Goal: Information Seeking & Learning: Learn about a topic

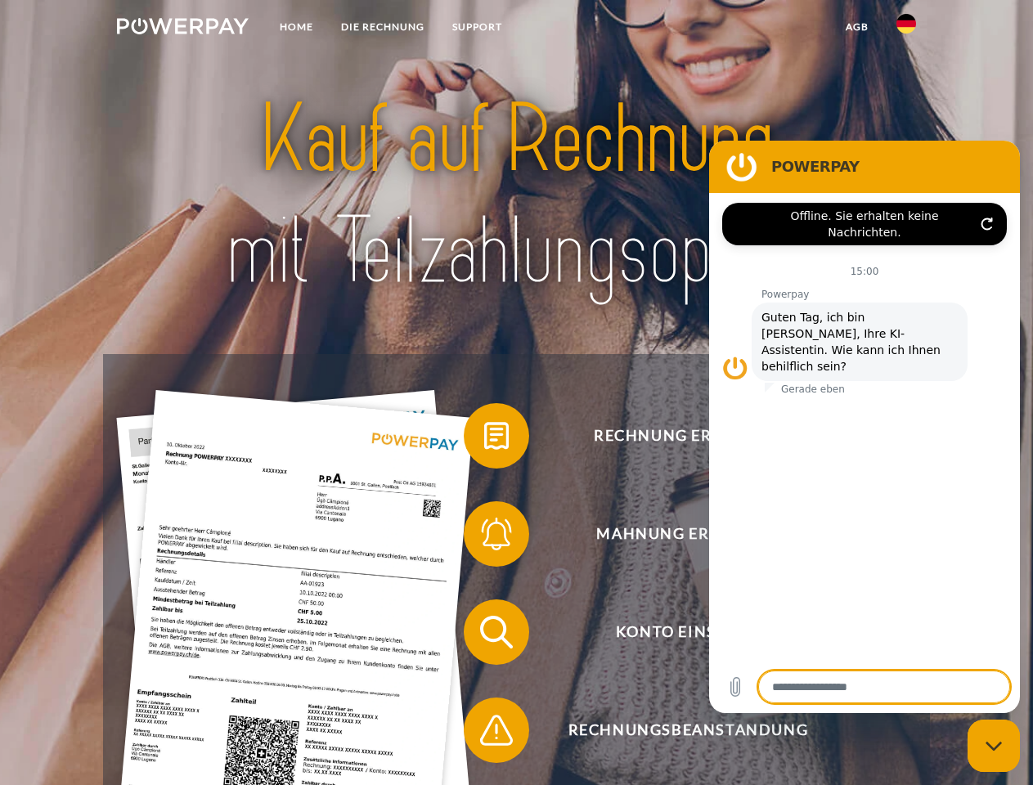
click at [182, 29] on img at bounding box center [183, 26] width 132 height 16
click at [906, 29] on img at bounding box center [906, 24] width 20 height 20
click at [856, 27] on link "agb" at bounding box center [857, 26] width 51 height 29
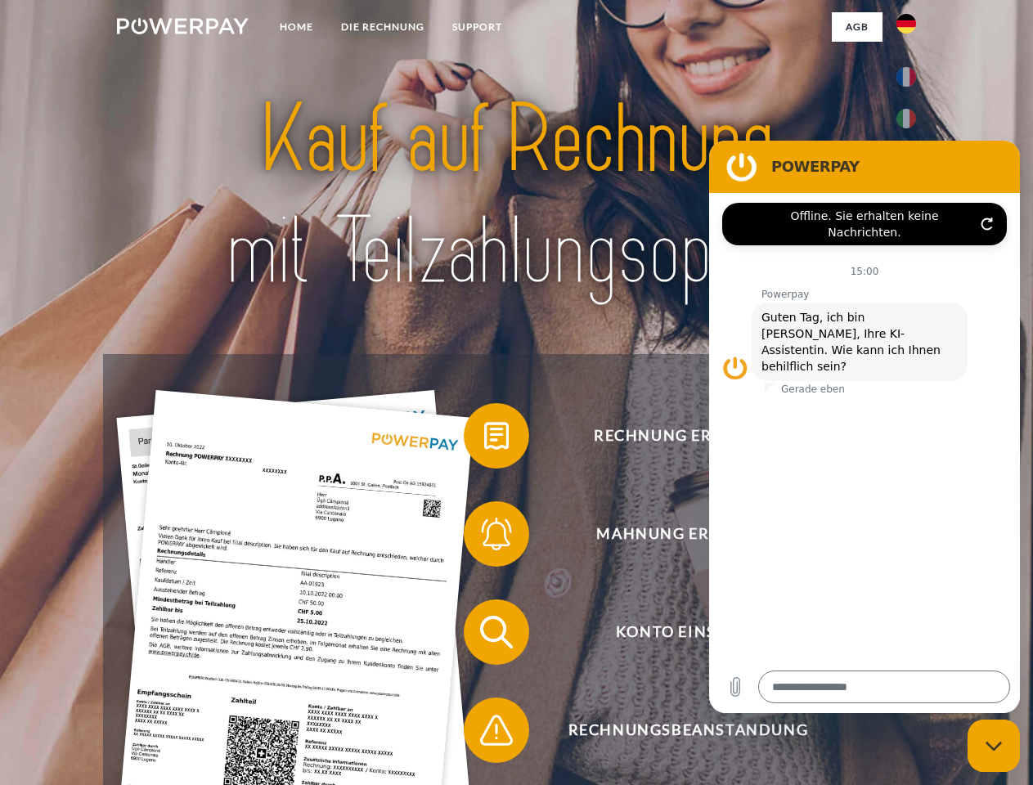
click at [484, 439] on span at bounding box center [472, 436] width 82 height 82
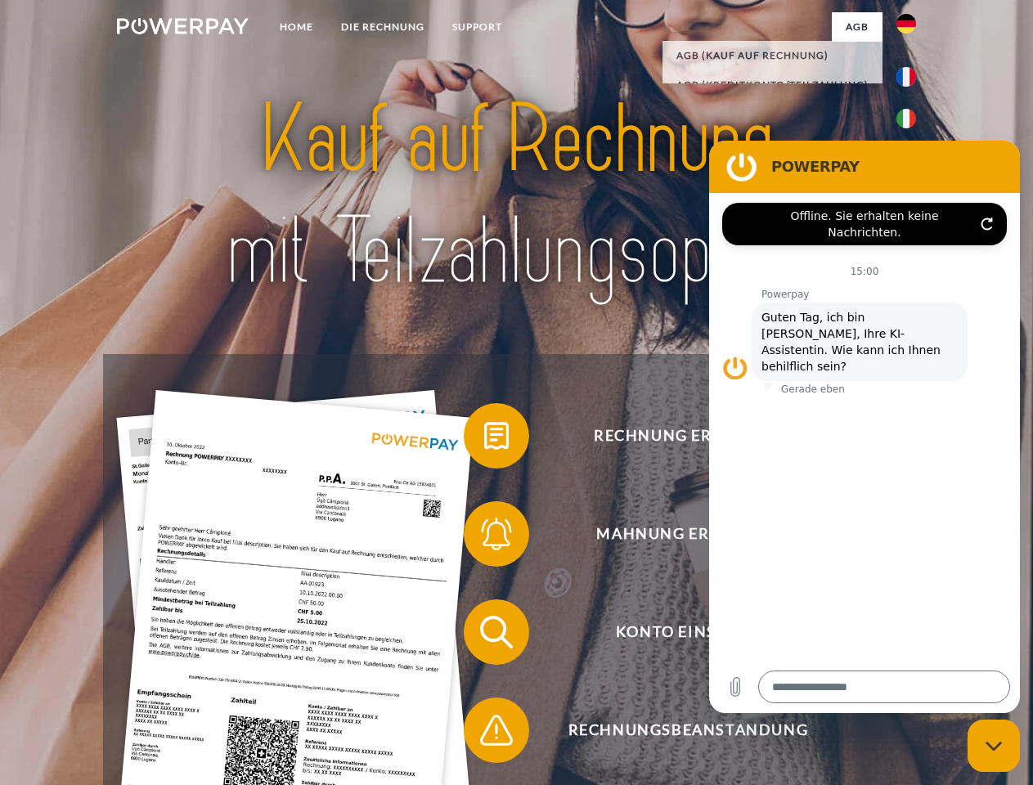
click at [484, 537] on span at bounding box center [472, 534] width 82 height 82
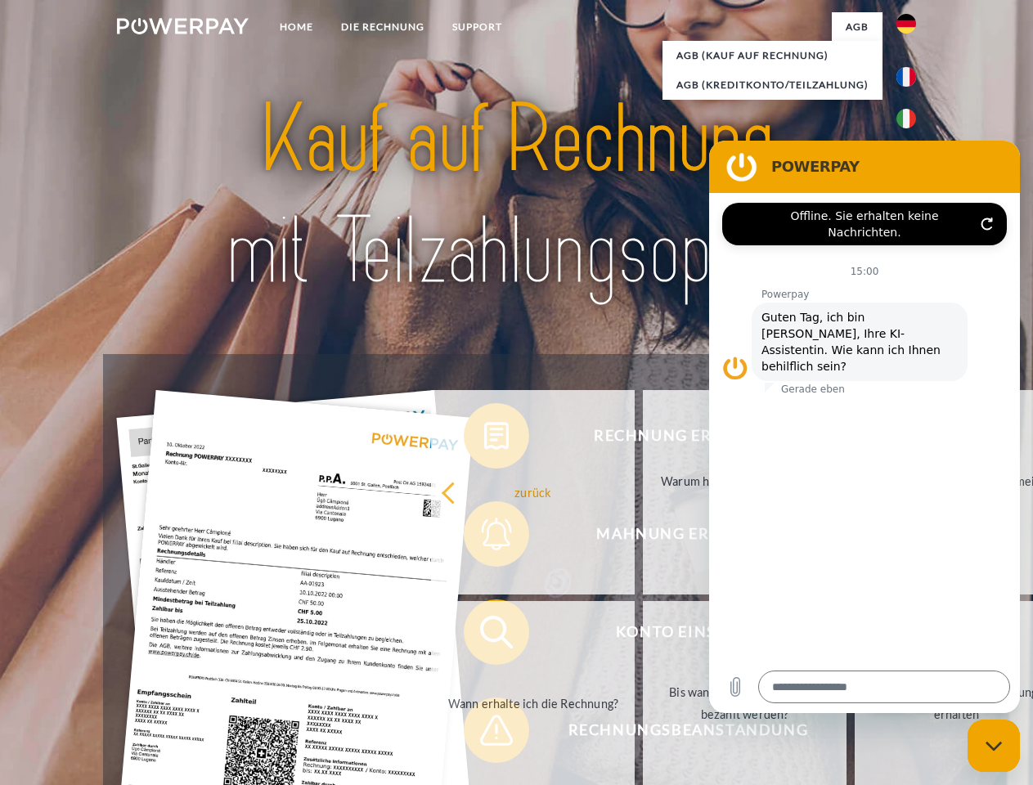
click at [643, 635] on link "Bis wann muss die Rechnung bezahlt werden?" at bounding box center [745, 703] width 204 height 204
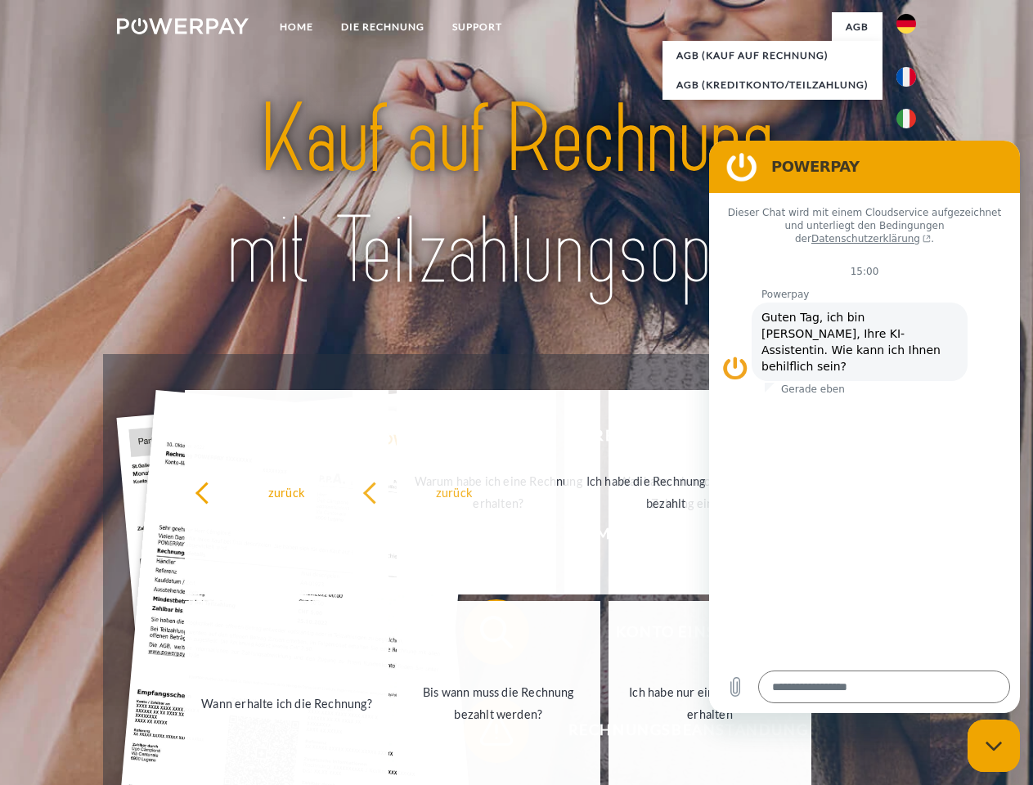
click at [484, 733] on span at bounding box center [472, 730] width 82 height 82
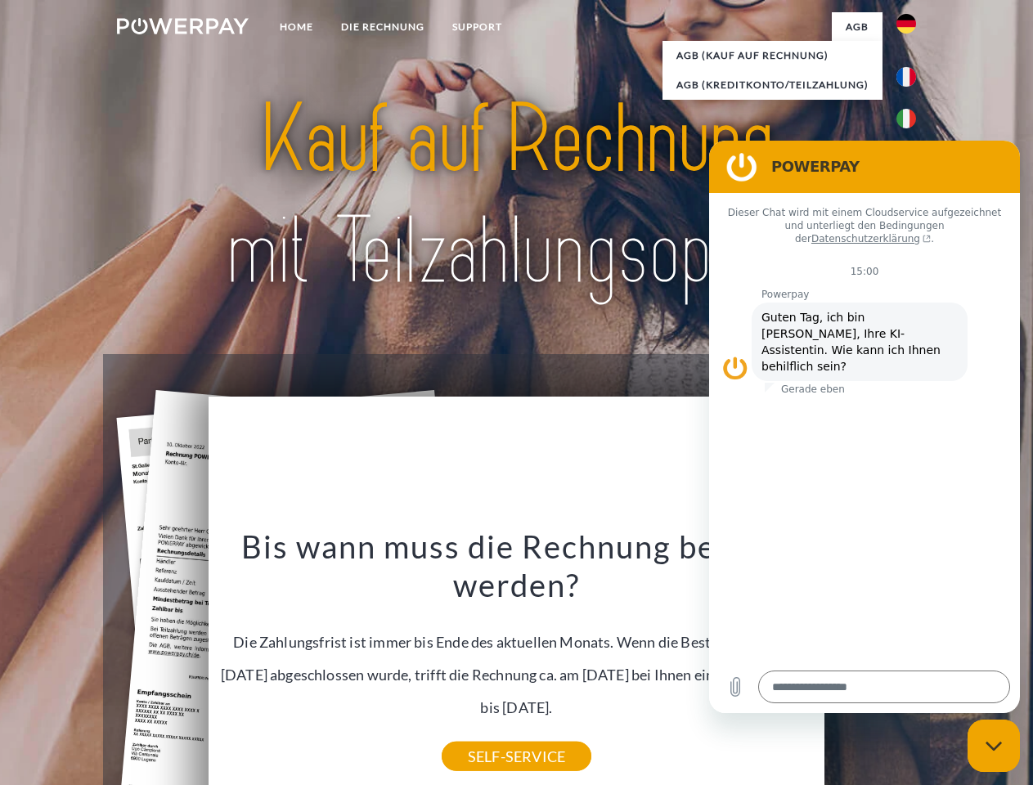
click at [993, 746] on icon "Messaging-Fenster schließen" at bounding box center [993, 746] width 17 height 11
type textarea "*"
